Goal: Register for event/course

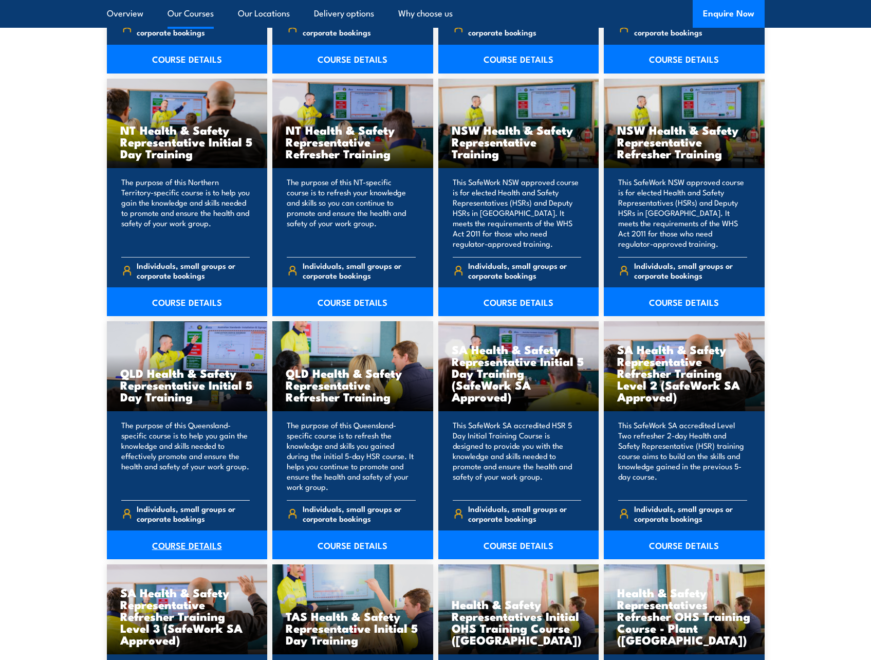
drag, startPoint x: 0, startPoint y: 0, endPoint x: 182, endPoint y: 540, distance: 569.7
click at [182, 540] on link "COURSE DETAILS" at bounding box center [187, 544] width 161 height 29
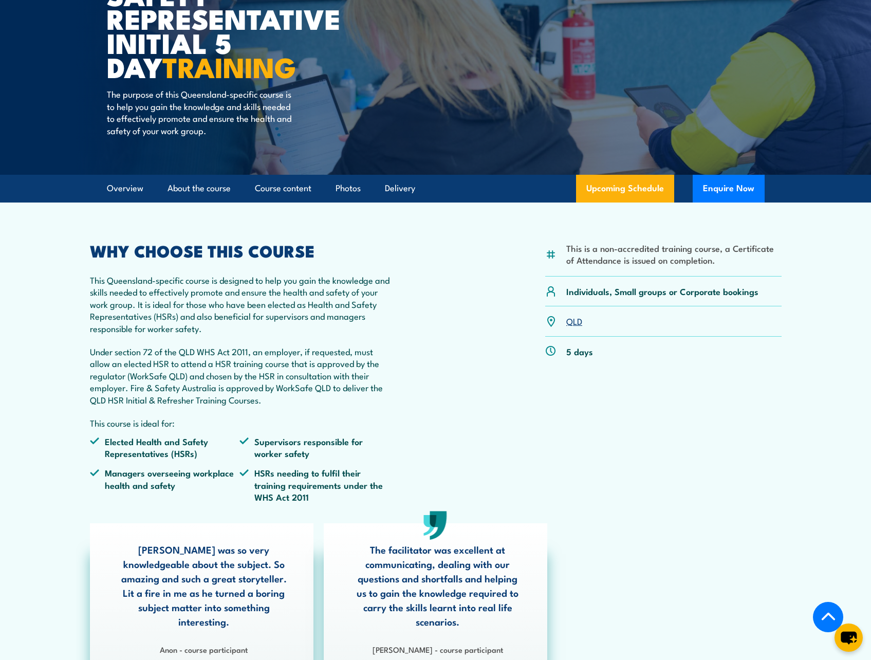
scroll to position [154, 0]
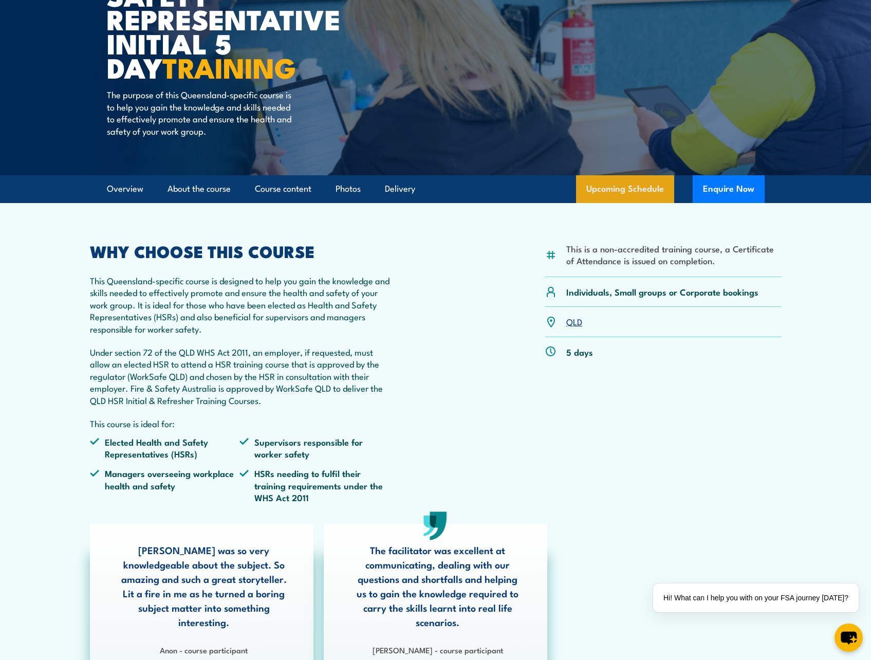
click at [620, 182] on link "Upcoming Schedule" at bounding box center [625, 189] width 98 height 28
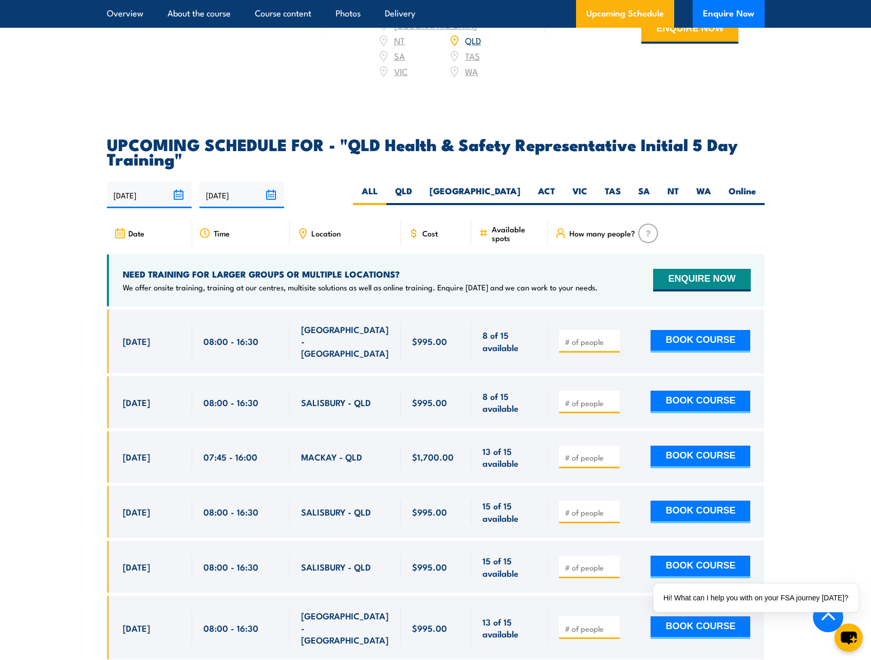
scroll to position [1676, 0]
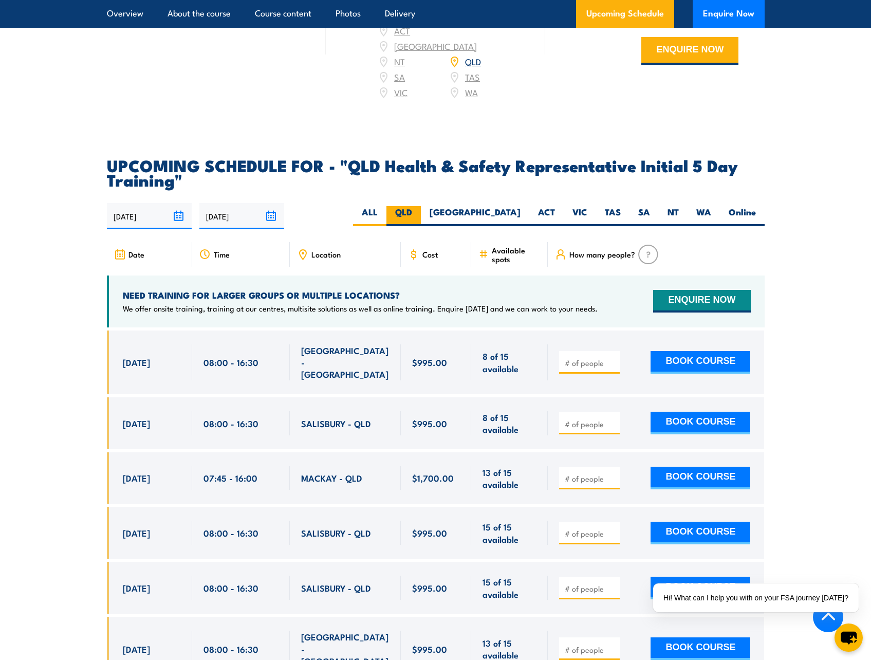
click at [421, 208] on label "QLD" at bounding box center [403, 216] width 34 height 20
click at [419, 208] on input "QLD" at bounding box center [415, 209] width 7 height 7
radio input "true"
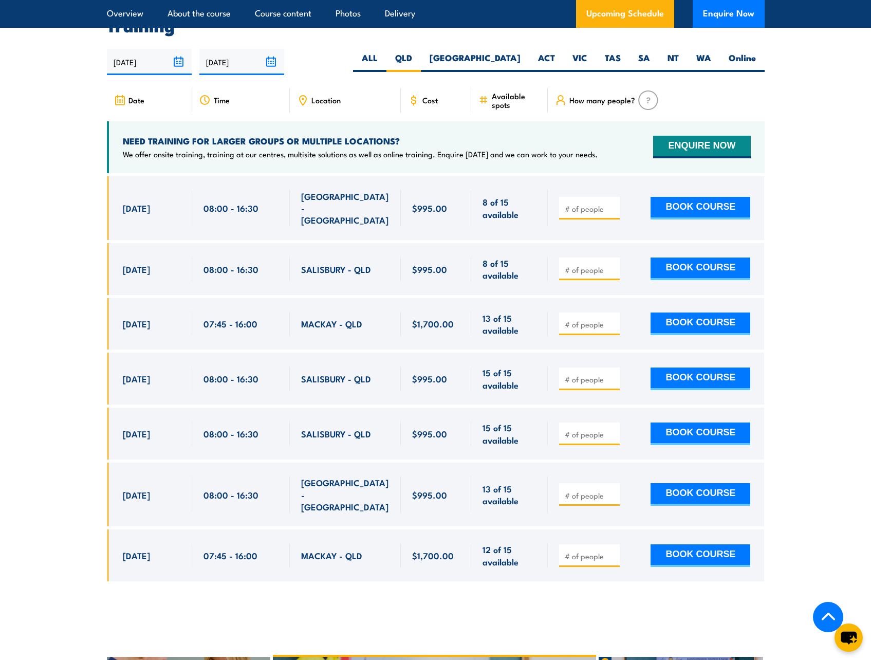
click at [150, 202] on span "20 Oct, 2025" at bounding box center [136, 208] width 27 height 12
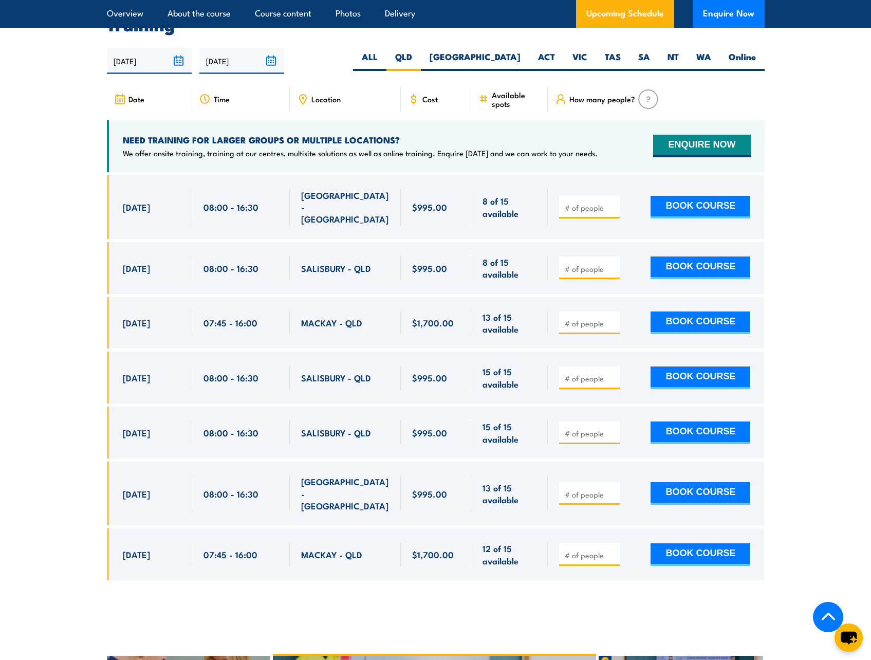
scroll to position [1881, 0]
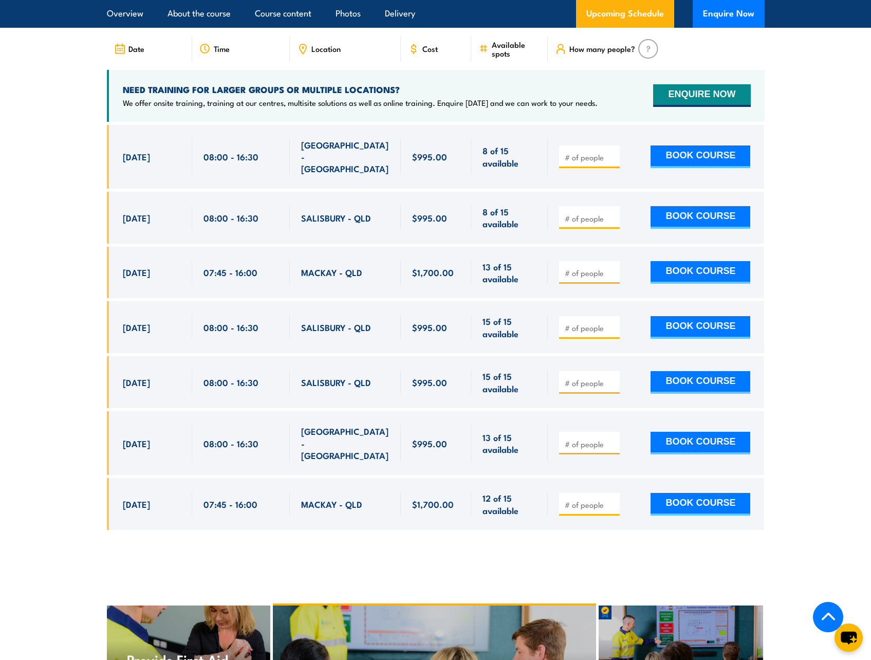
click at [332, 212] on span "SALISBURY - QLD" at bounding box center [336, 218] width 70 height 12
click at [838, 287] on section "UPCOMING SCHEDULE FOR - "QLD Health & Safety Representative Initial 5 Day Train…" at bounding box center [435, 248] width 871 height 593
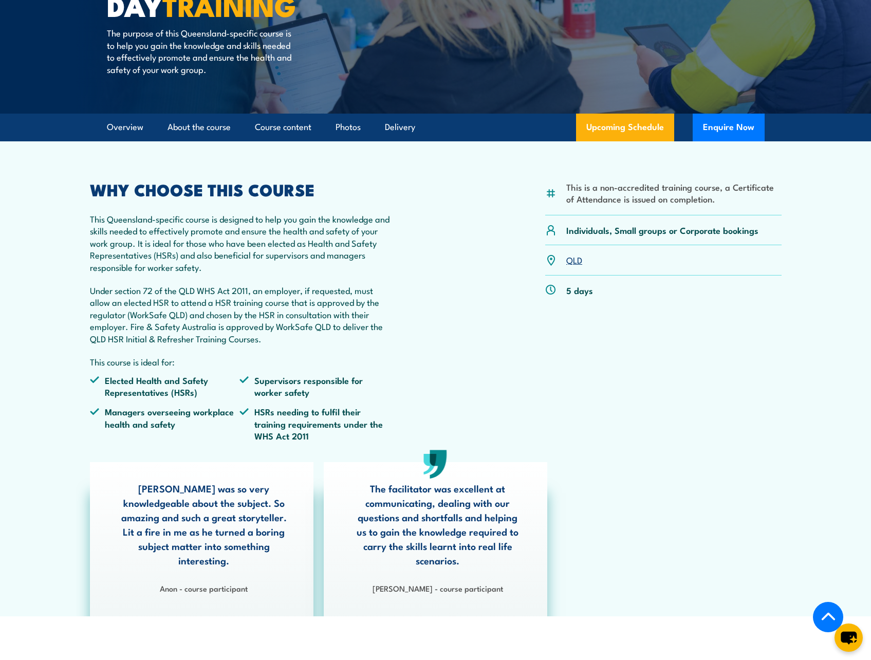
scroll to position [154, 0]
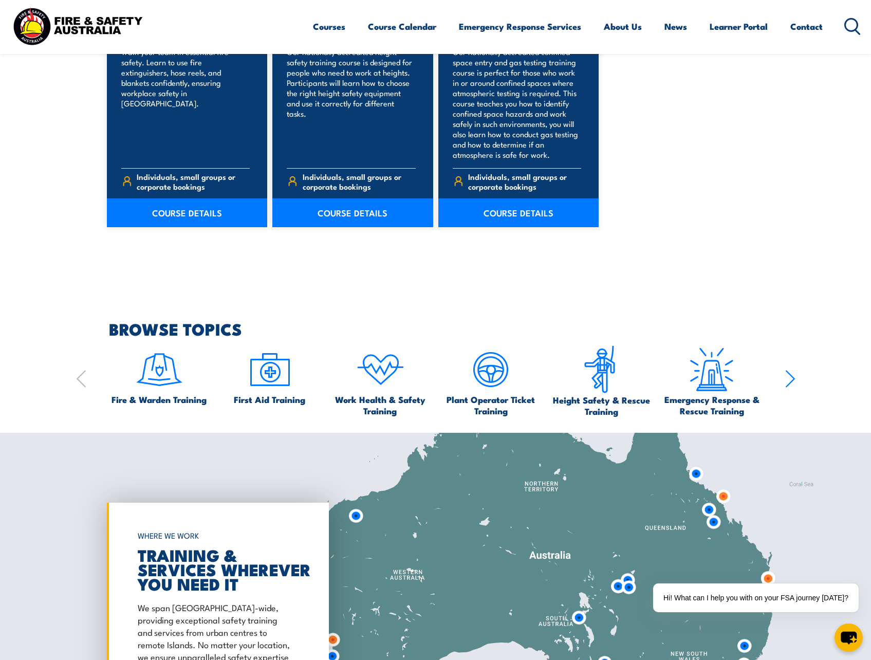
scroll to position [1027, 0]
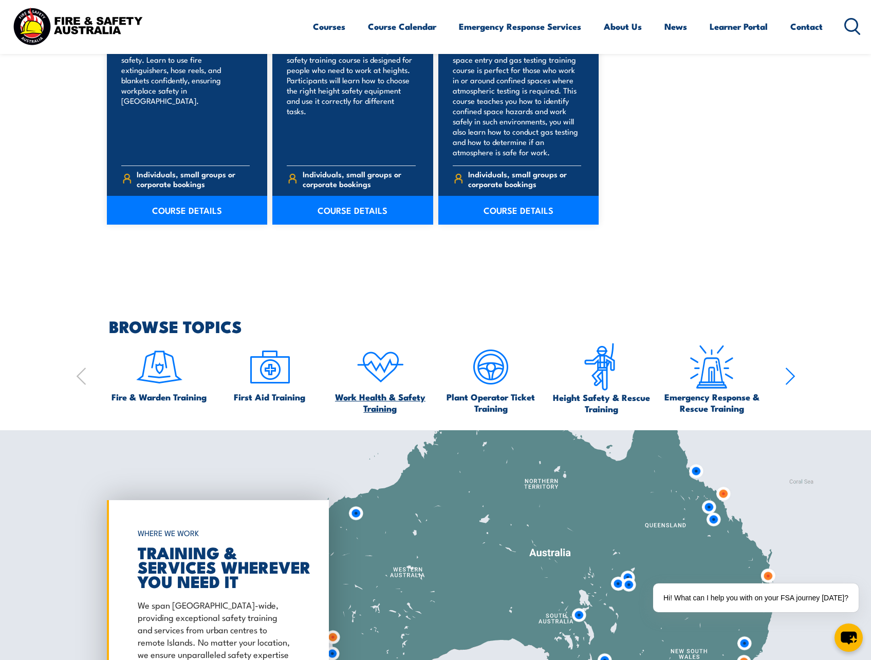
click at [384, 394] on span "Work Health & Safety Training" at bounding box center [380, 402] width 101 height 23
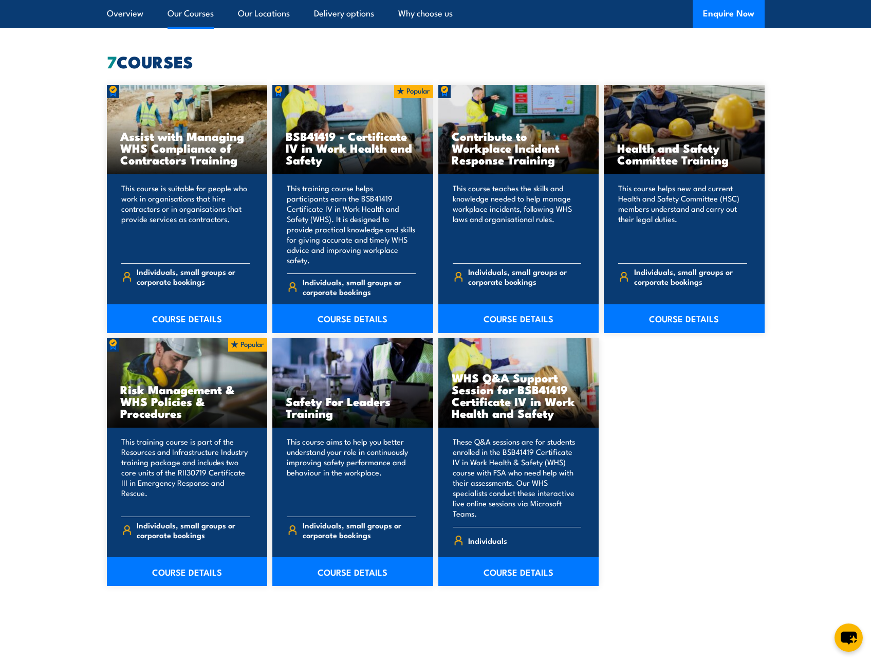
scroll to position [771, 0]
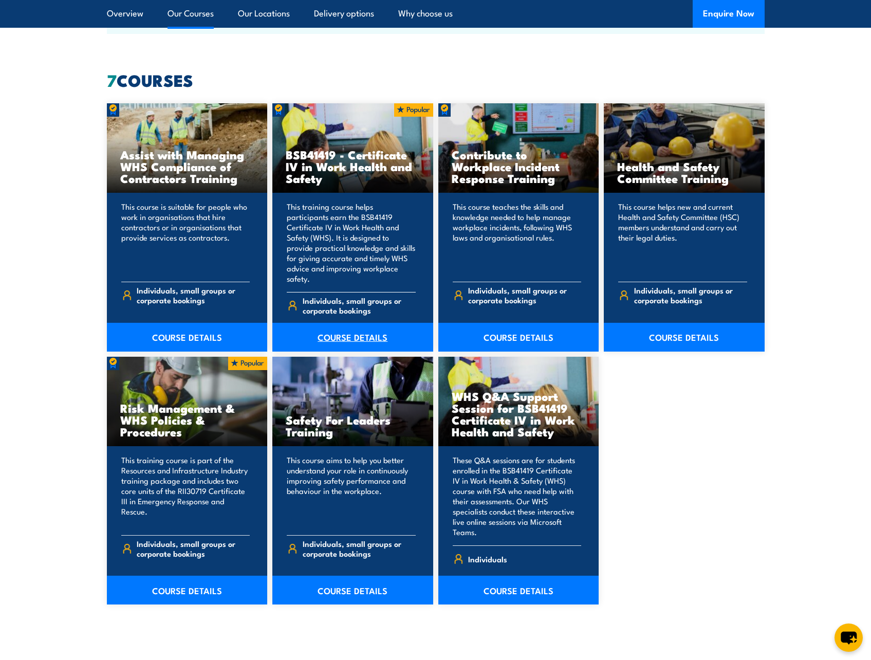
click at [351, 328] on link "COURSE DETAILS" at bounding box center [352, 337] width 161 height 29
